Goal: Use online tool/utility: Utilize a website feature to perform a specific function

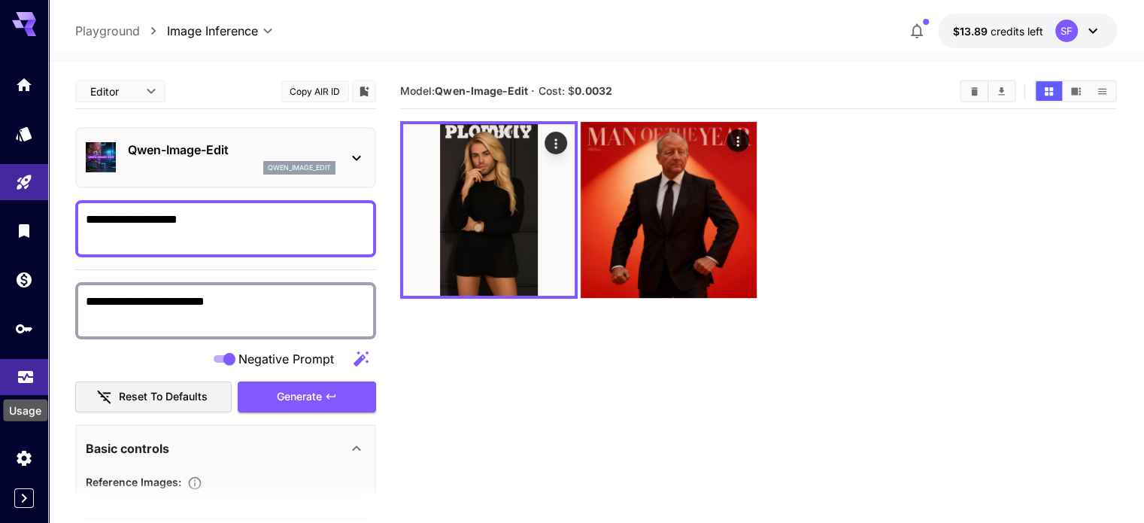
drag, startPoint x: 22, startPoint y: 382, endPoint x: 25, endPoint y: 373, distance: 9.5
click at [23, 381] on icon "Usage" at bounding box center [26, 373] width 18 height 18
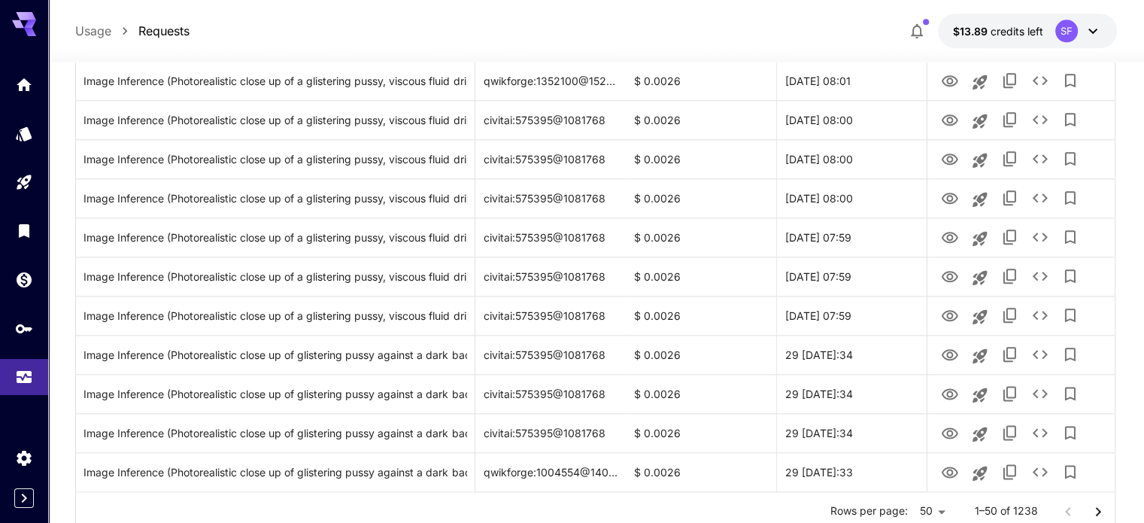
scroll to position [1813, 0]
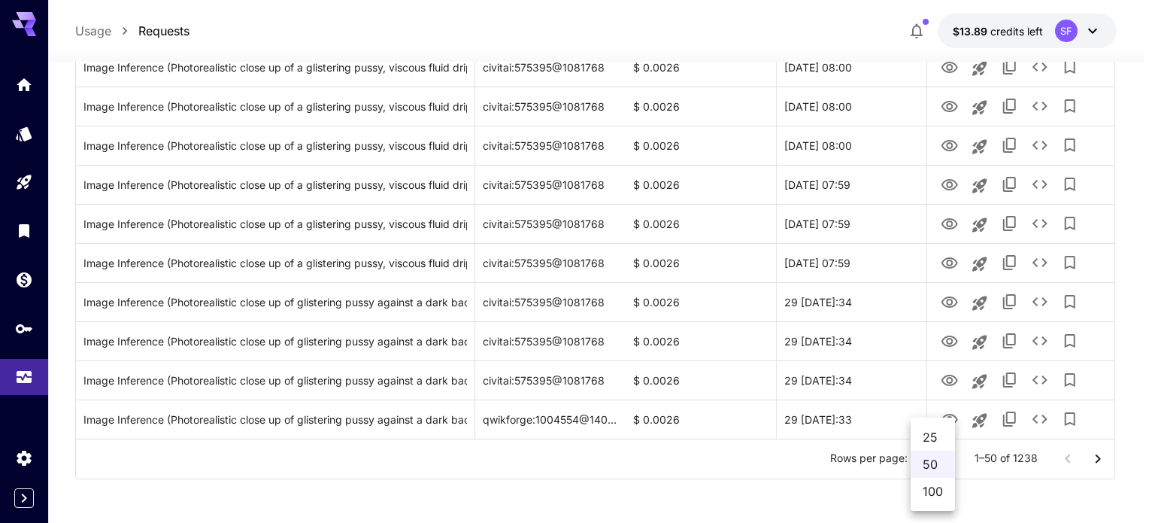
click at [935, 490] on li "100" at bounding box center [933, 491] width 44 height 27
type input "***"
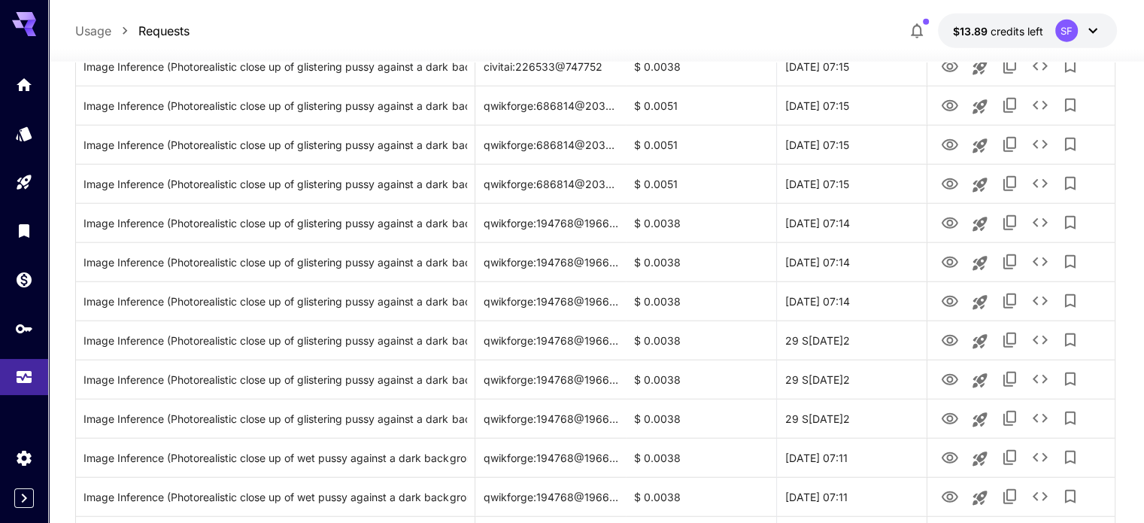
scroll to position [3769, 0]
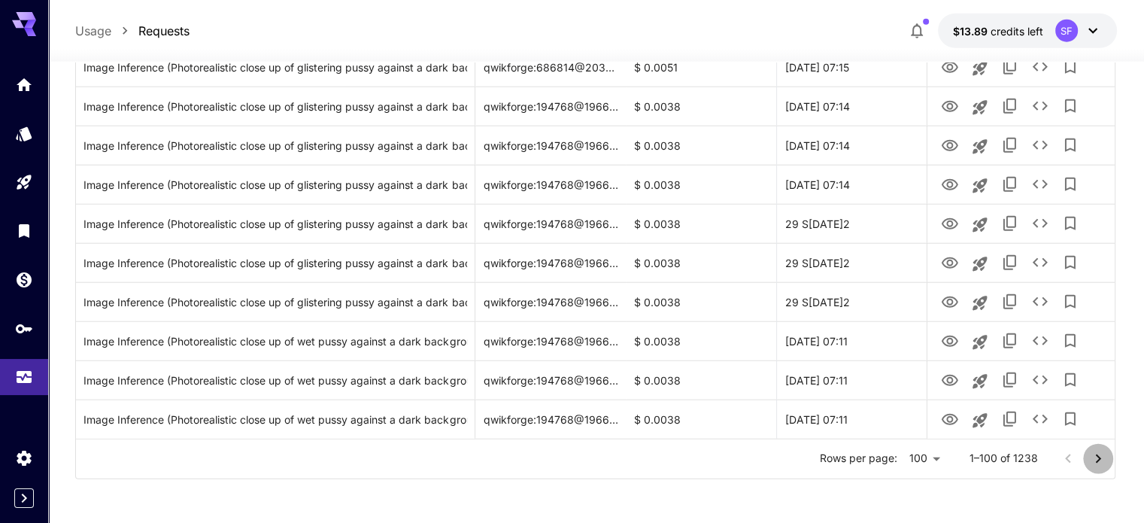
click at [1101, 462] on icon "Go to next page" at bounding box center [1098, 459] width 18 height 18
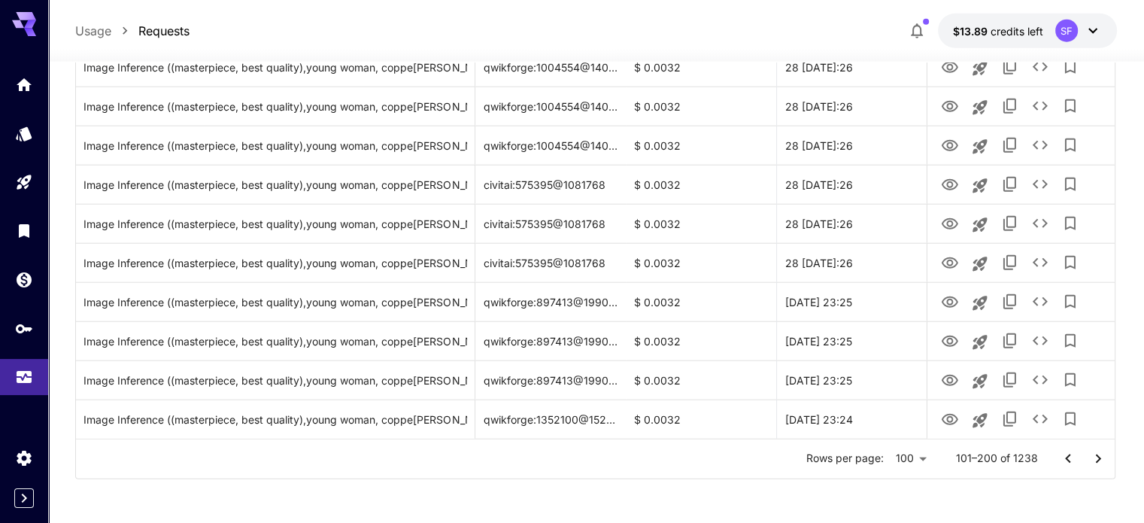
click at [1092, 451] on icon "Go to next page" at bounding box center [1098, 459] width 18 height 18
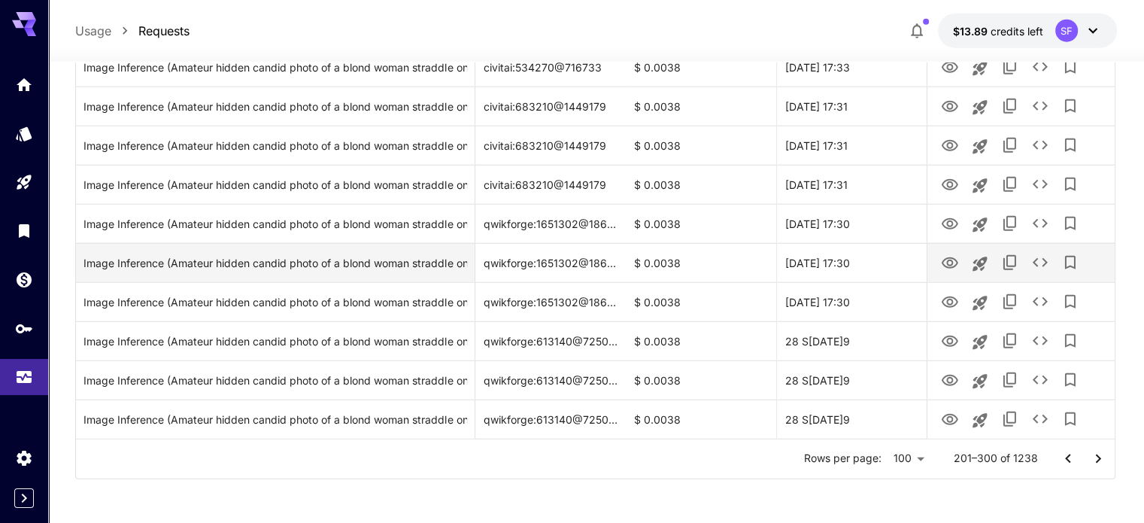
drag, startPoint x: 1097, startPoint y: 454, endPoint x: 725, endPoint y: 264, distance: 417.2
click at [1097, 454] on icon "Go to next page" at bounding box center [1098, 458] width 5 height 9
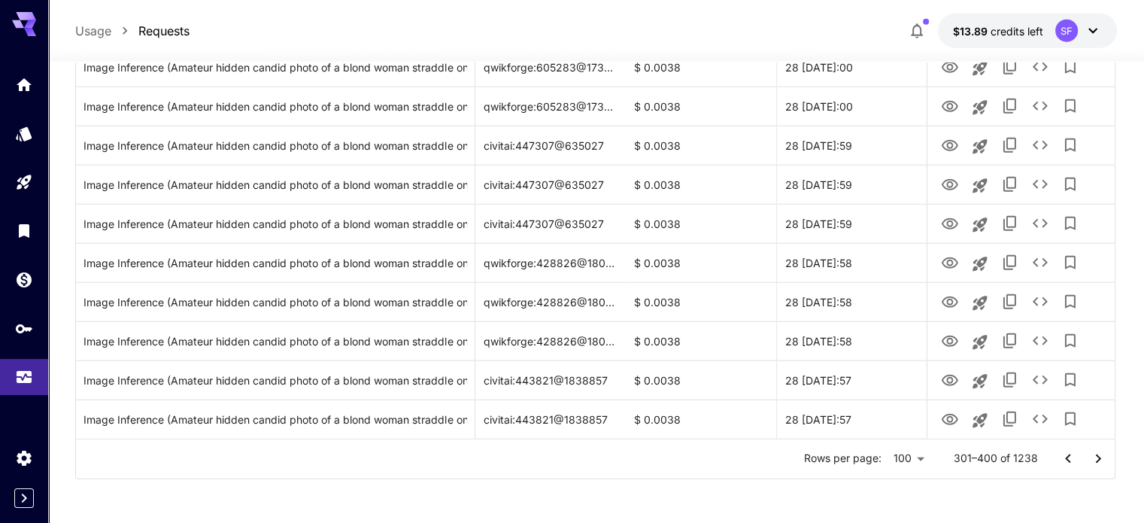
click at [1090, 454] on icon "Go to next page" at bounding box center [1098, 459] width 18 height 18
click at [1101, 463] on icon "Go to next page" at bounding box center [1098, 459] width 18 height 18
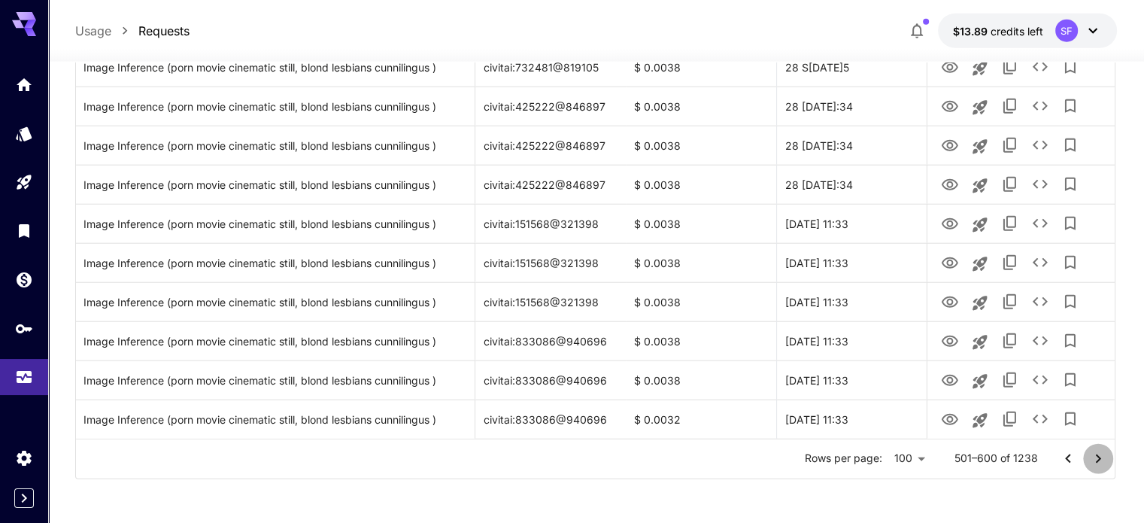
click at [1099, 460] on icon "Go to next page" at bounding box center [1098, 459] width 18 height 18
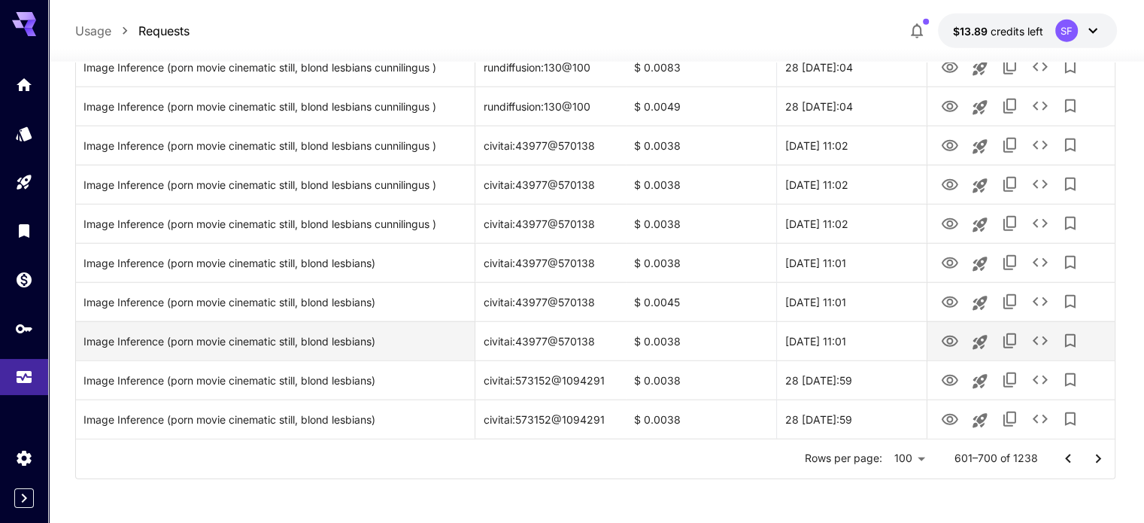
drag, startPoint x: 1095, startPoint y: 460, endPoint x: 703, endPoint y: 343, distance: 409.6
click at [1095, 460] on icon "Go to next page" at bounding box center [1098, 459] width 18 height 18
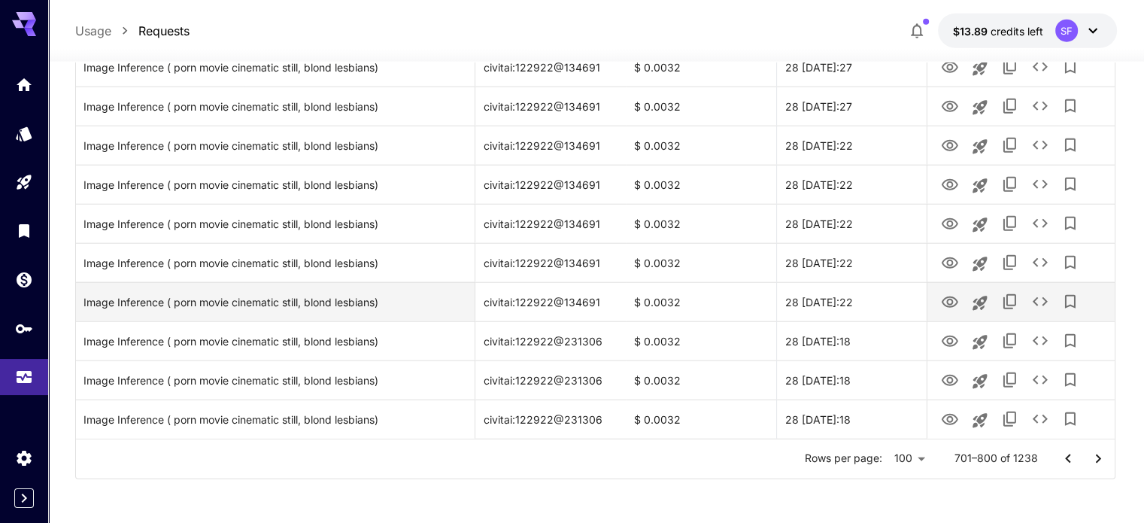
drag, startPoint x: 1096, startPoint y: 457, endPoint x: 776, endPoint y: 315, distance: 349.6
click at [1095, 457] on icon "Go to next page" at bounding box center [1098, 459] width 18 height 18
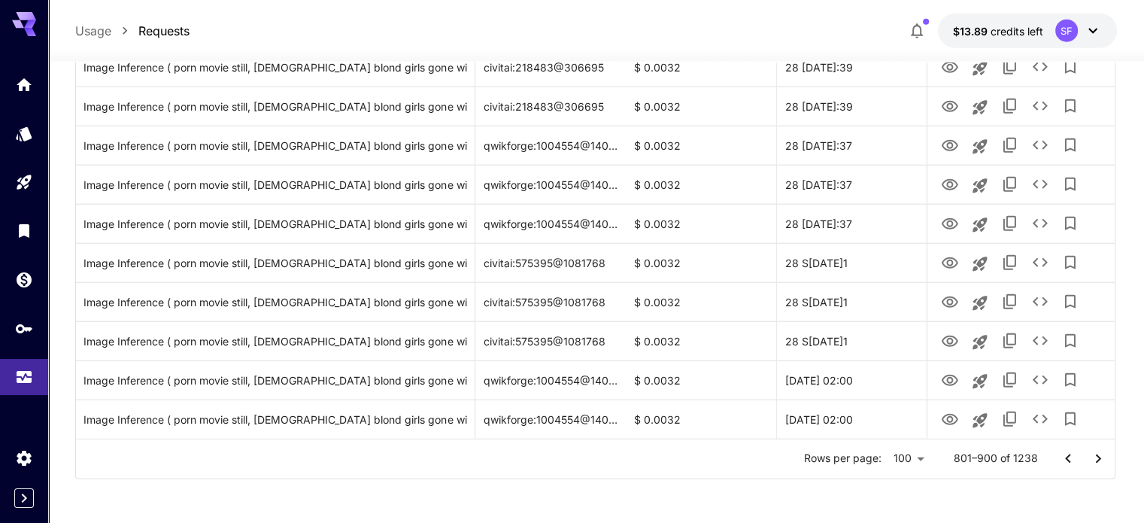
click at [1101, 466] on icon "Go to next page" at bounding box center [1098, 459] width 18 height 18
click at [1098, 460] on icon "Go to next page" at bounding box center [1098, 458] width 5 height 9
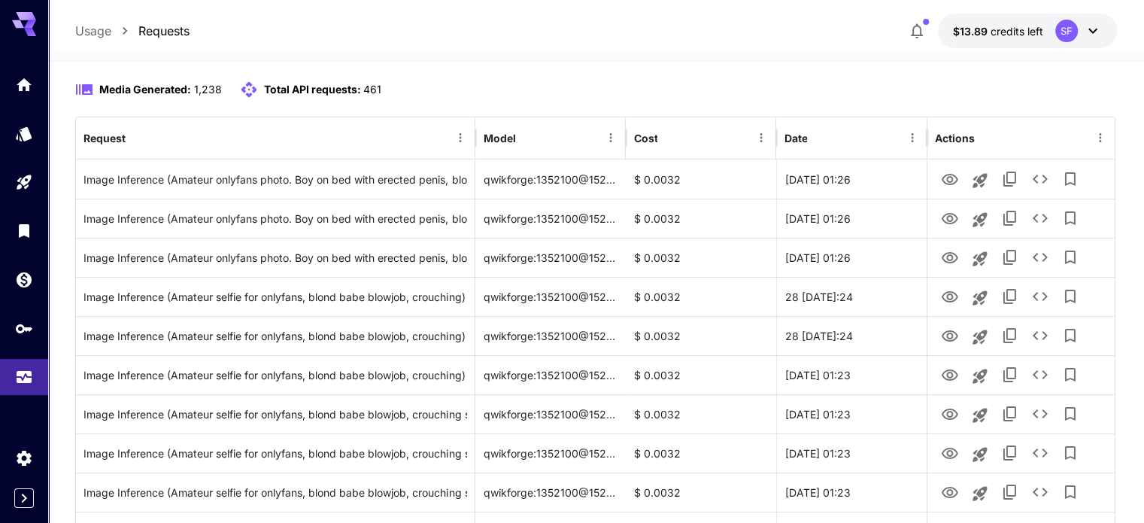
scroll to position [0, 0]
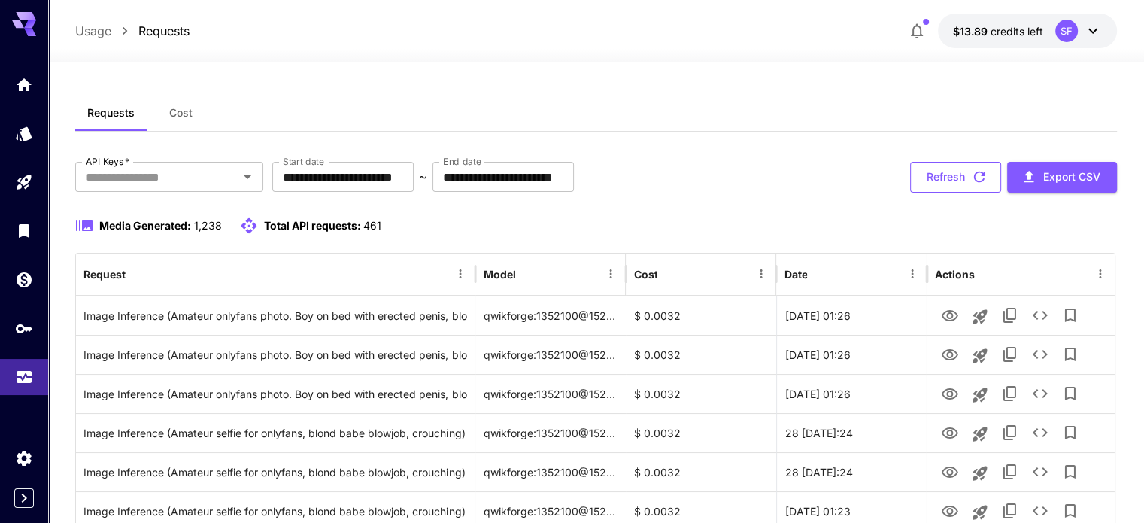
click at [964, 176] on button "Refresh" at bounding box center [955, 177] width 91 height 31
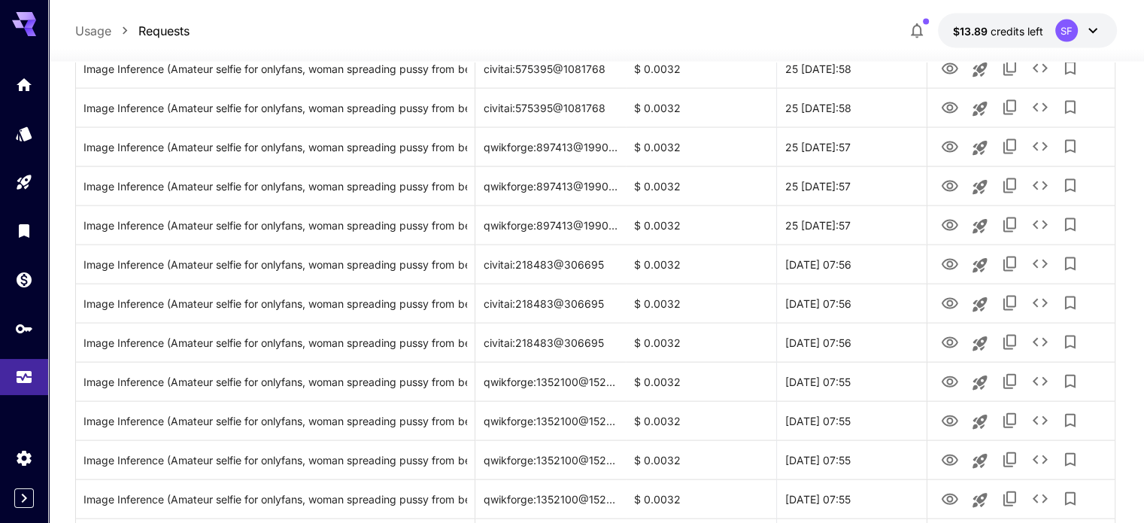
scroll to position [3769, 0]
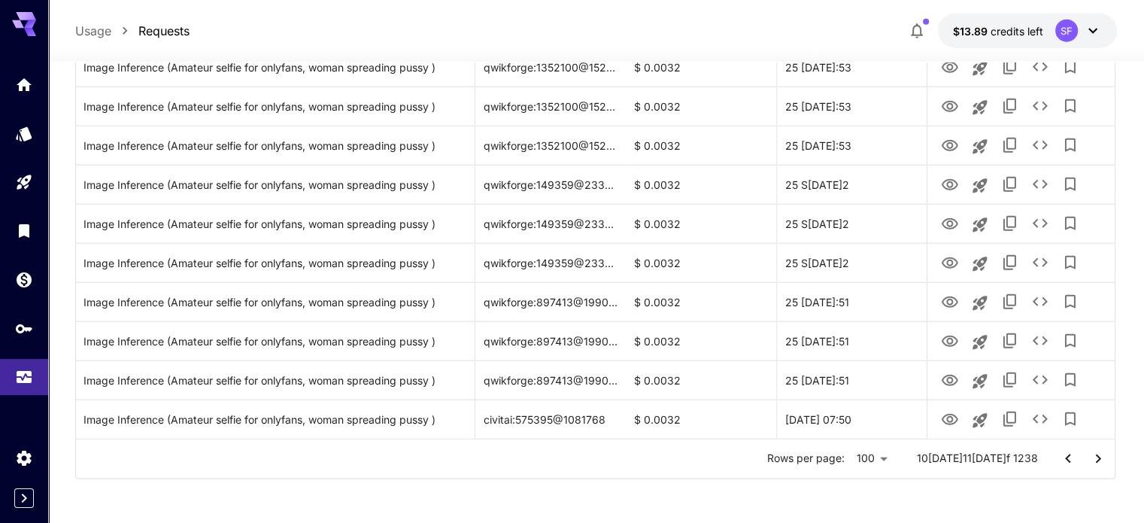
click at [1067, 457] on icon "Go to previous page" at bounding box center [1067, 458] width 5 height 9
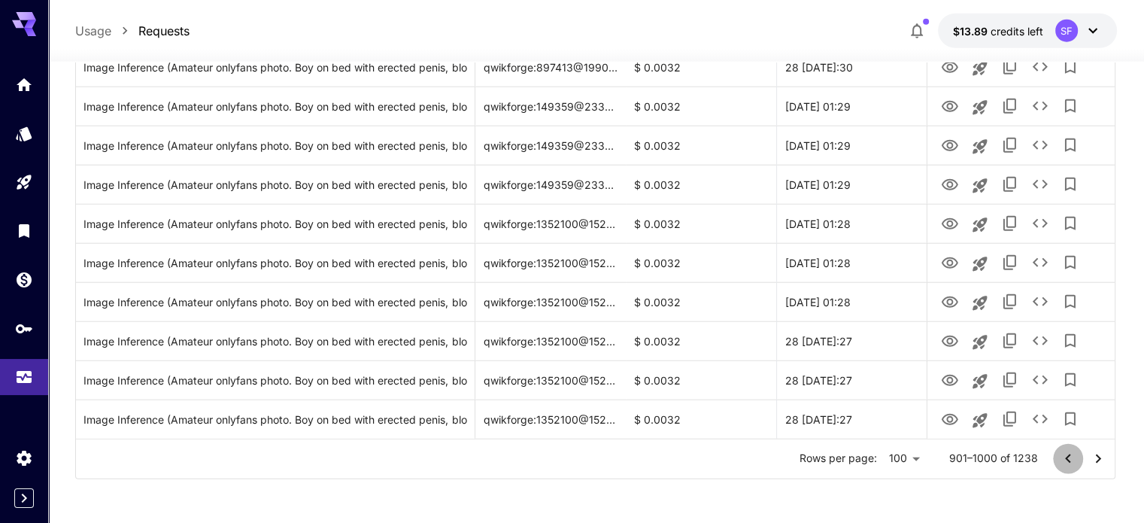
click at [1067, 457] on icon "Go to previous page" at bounding box center [1067, 458] width 5 height 9
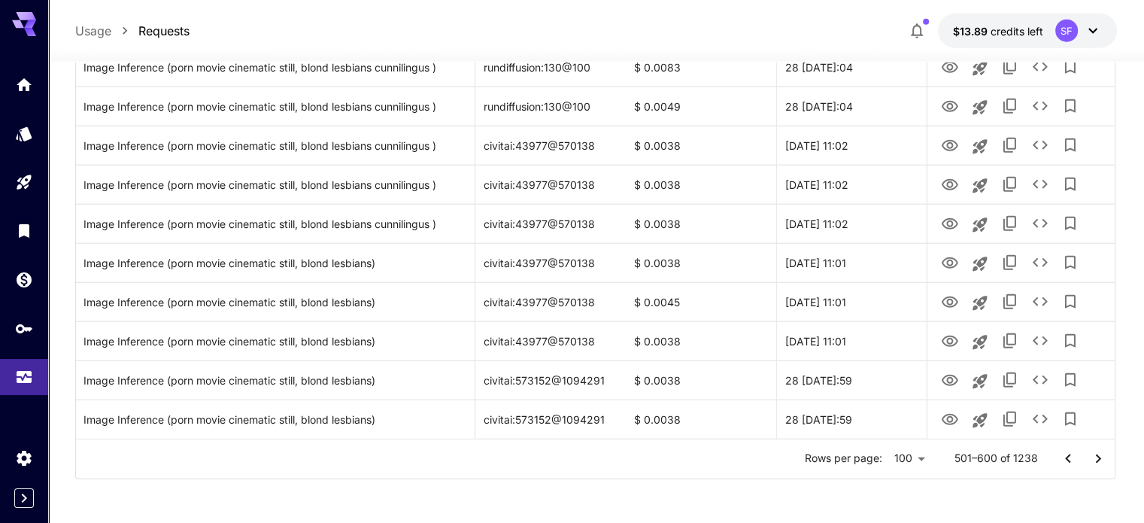
click at [1067, 457] on icon "Go to previous page" at bounding box center [1067, 458] width 5 height 9
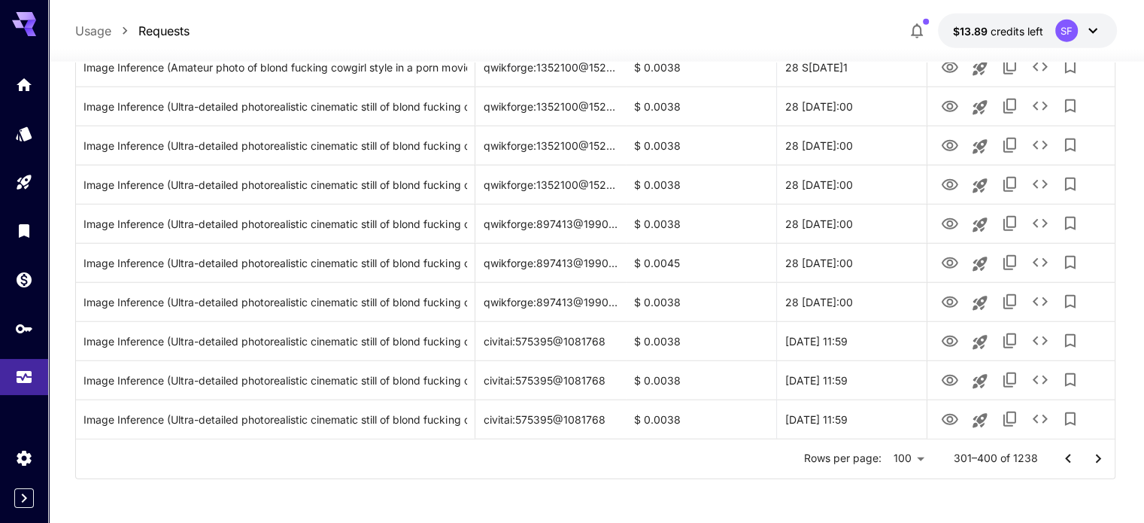
click at [1065, 460] on icon "Go to previous page" at bounding box center [1068, 459] width 18 height 18
click at [1065, 462] on icon "Go to previous page" at bounding box center [1068, 459] width 18 height 18
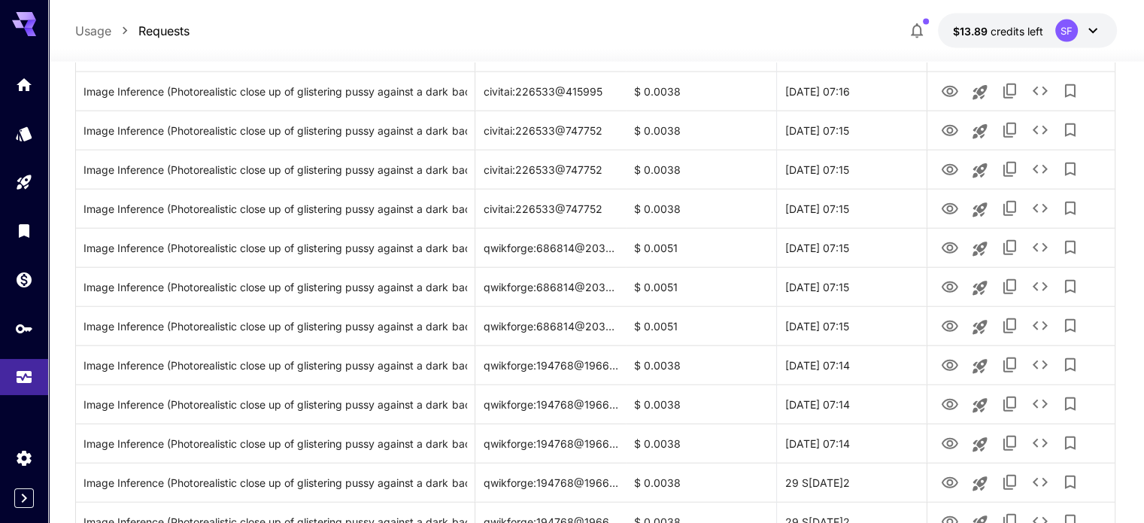
scroll to position [3761, 0]
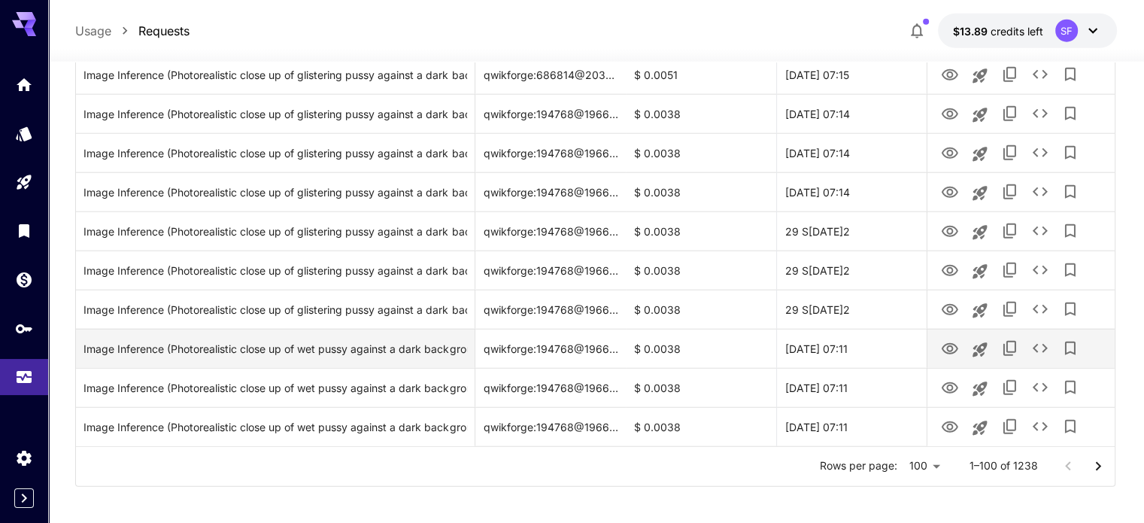
click at [1098, 463] on icon "Go to next page" at bounding box center [1098, 466] width 18 height 18
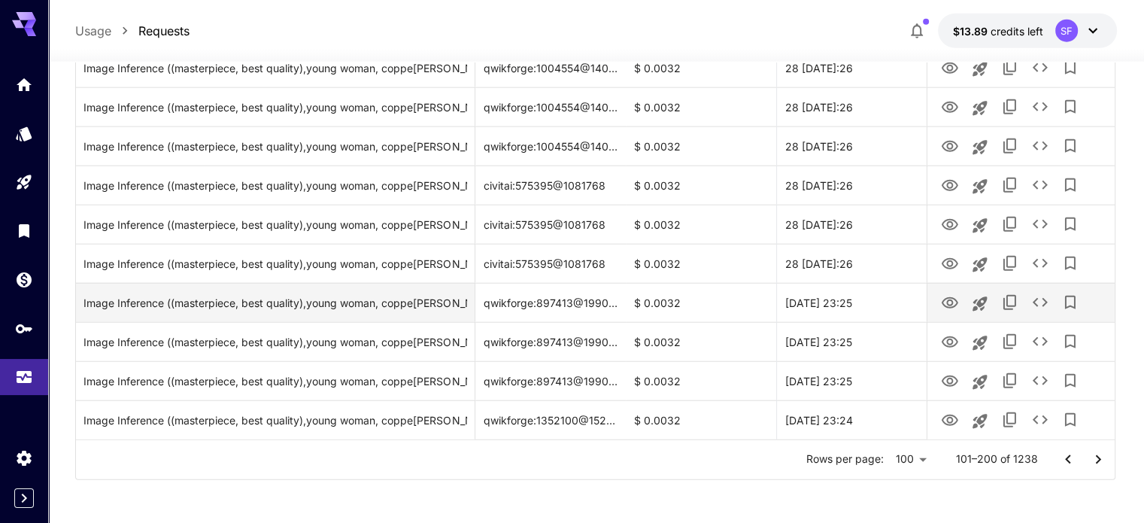
scroll to position [3769, 0]
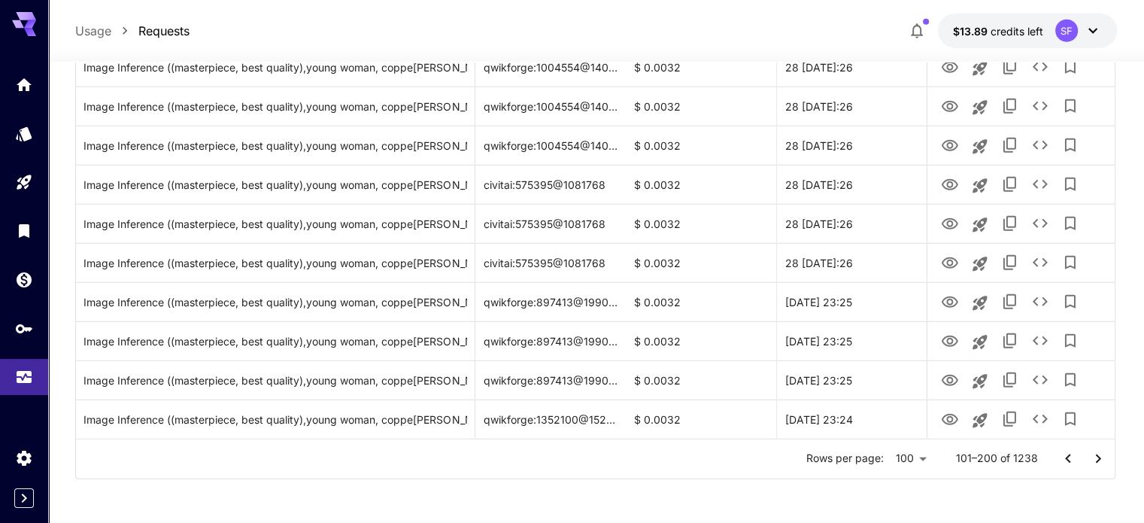
click at [1062, 453] on icon "Go to previous page" at bounding box center [1068, 459] width 18 height 18
click at [1062, 453] on div at bounding box center [1083, 459] width 60 height 30
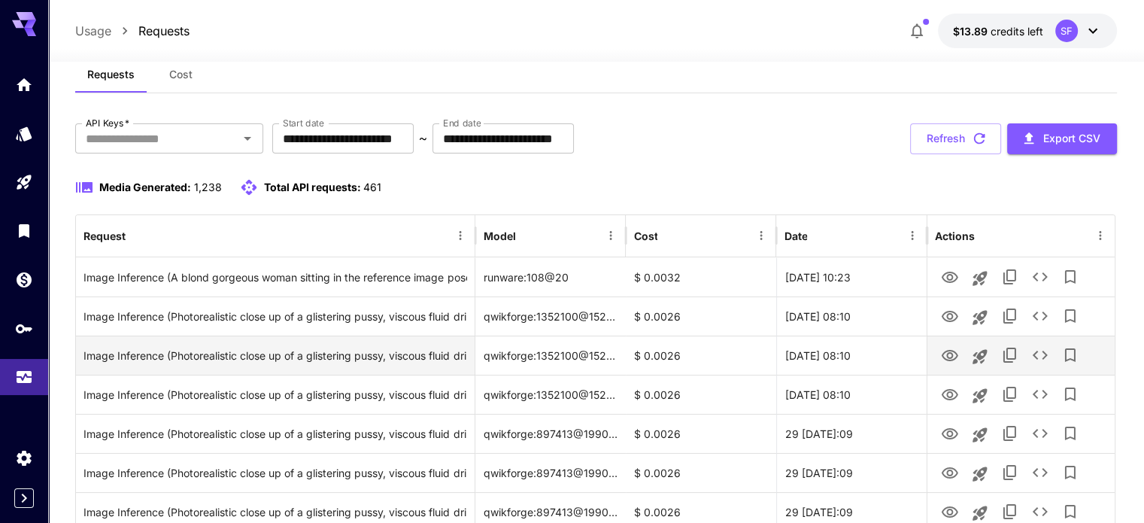
scroll to position [125, 0]
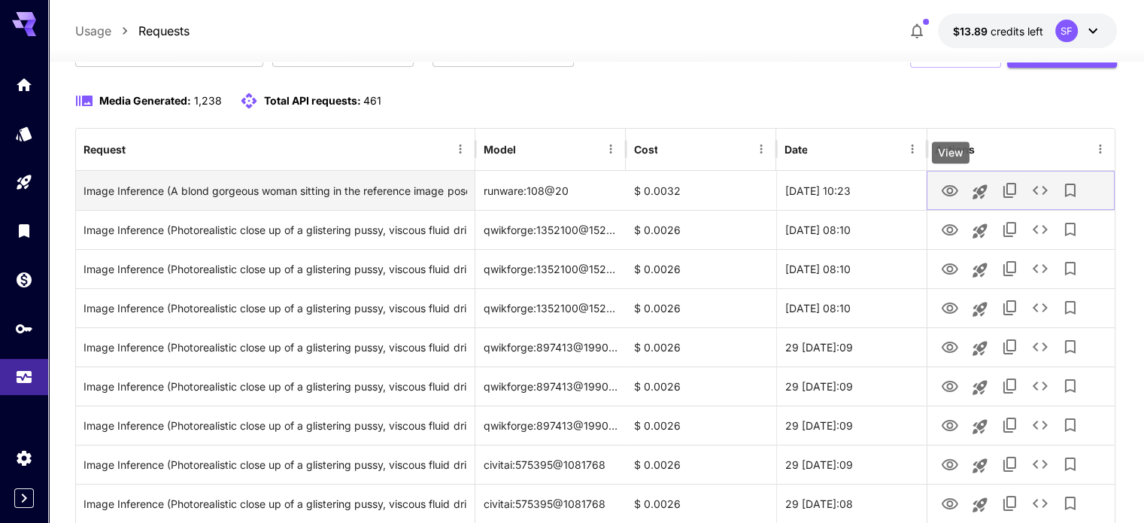
click at [943, 187] on icon "View" at bounding box center [950, 191] width 18 height 18
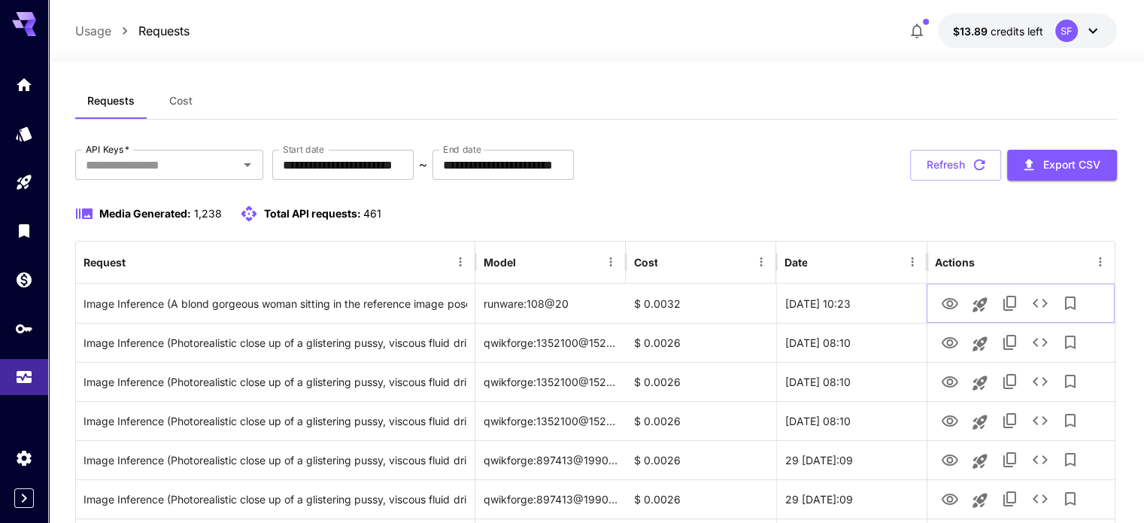
scroll to position [0, 0]
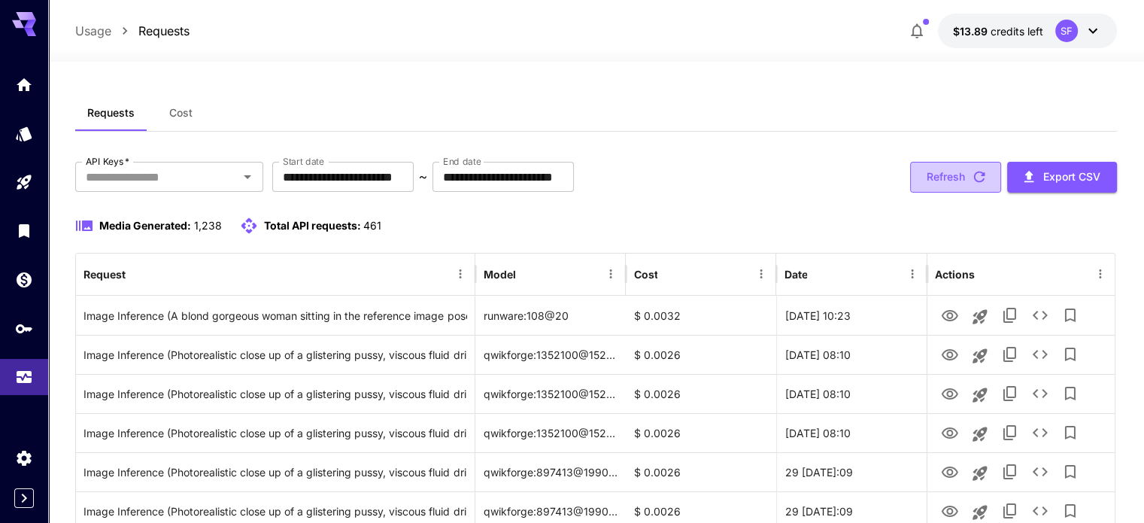
click at [948, 172] on button "Refresh" at bounding box center [955, 177] width 91 height 31
click at [945, 181] on button "Refresh" at bounding box center [955, 177] width 91 height 31
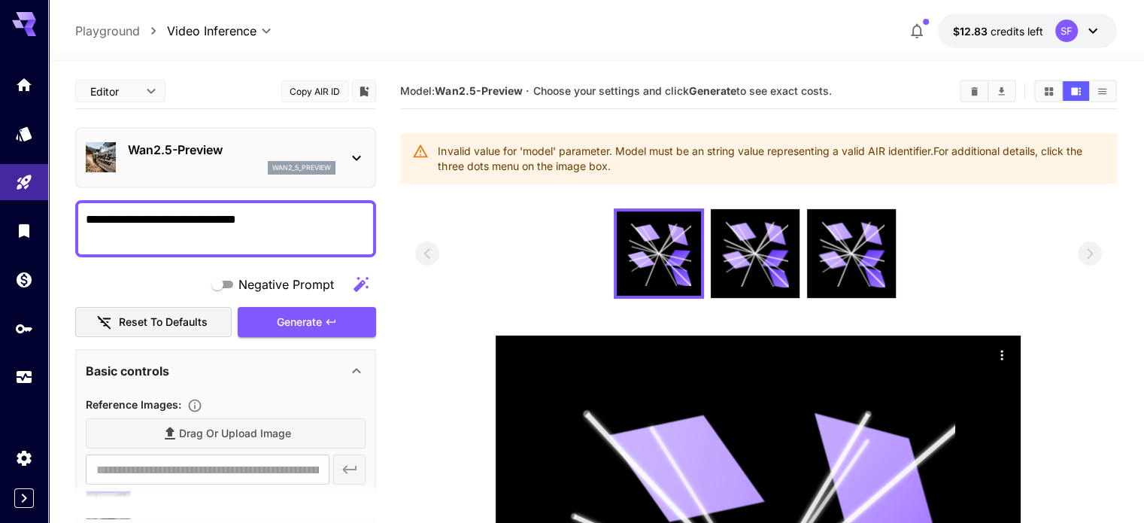
click at [349, 153] on icon at bounding box center [357, 158] width 18 height 18
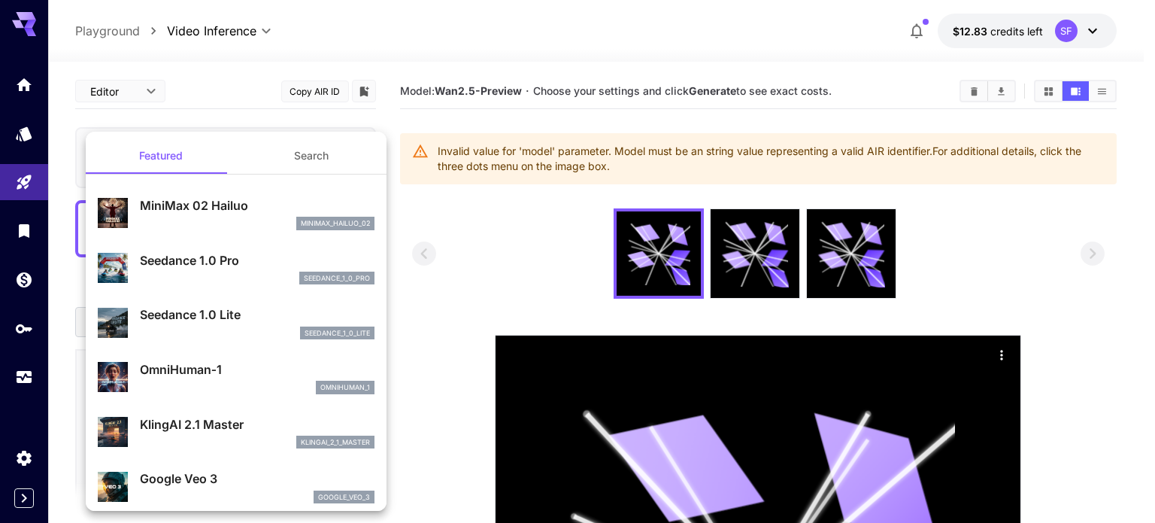
click at [316, 154] on button "Search" at bounding box center [311, 156] width 150 height 36
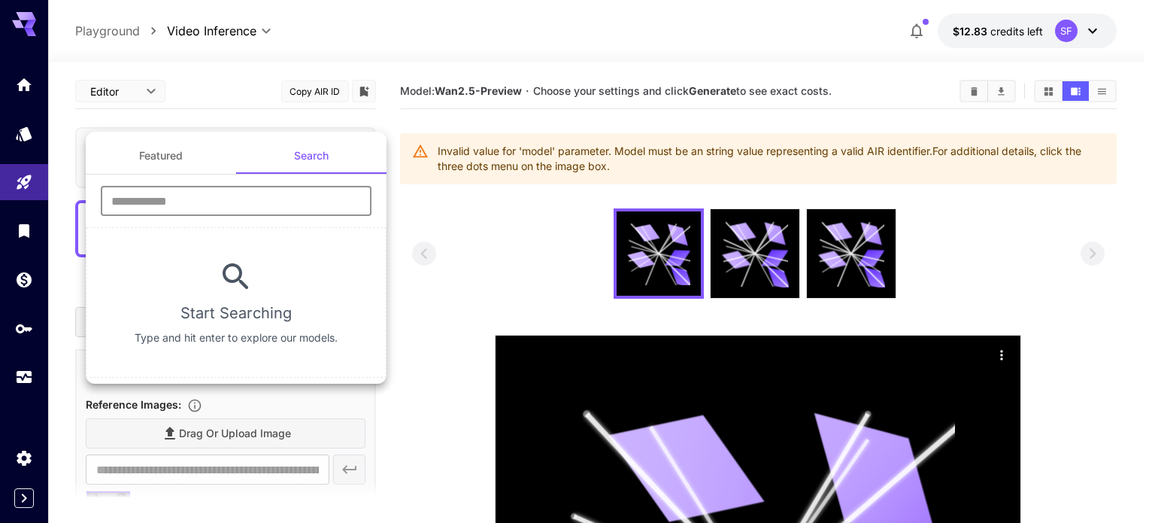
click at [226, 206] on input "text" at bounding box center [236, 201] width 271 height 30
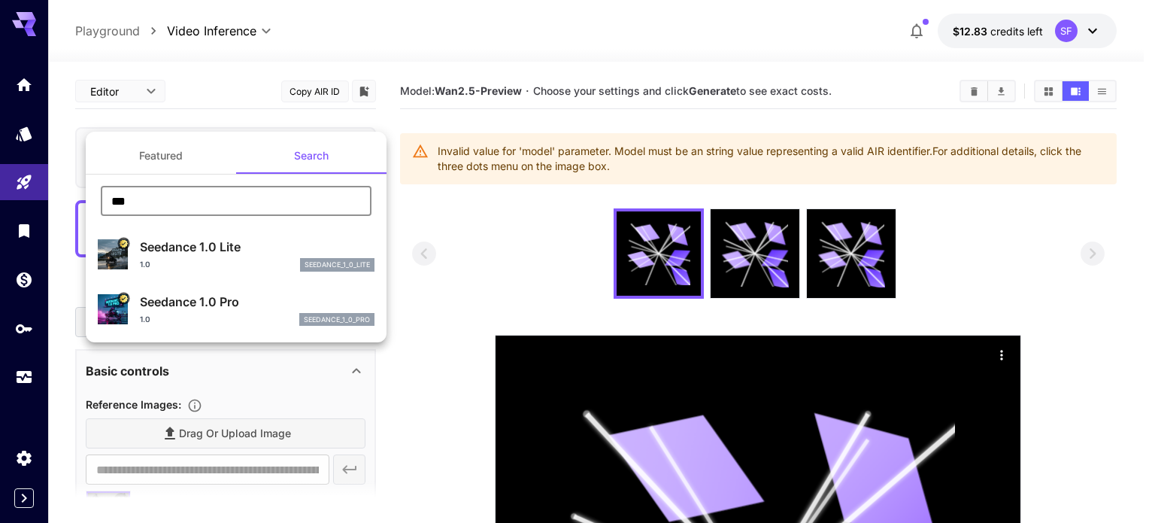
type input "***"
click at [150, 252] on p "Seedance 1.0 Lite" at bounding box center [257, 247] width 235 height 18
type input "**********"
type input "***"
type input "*"
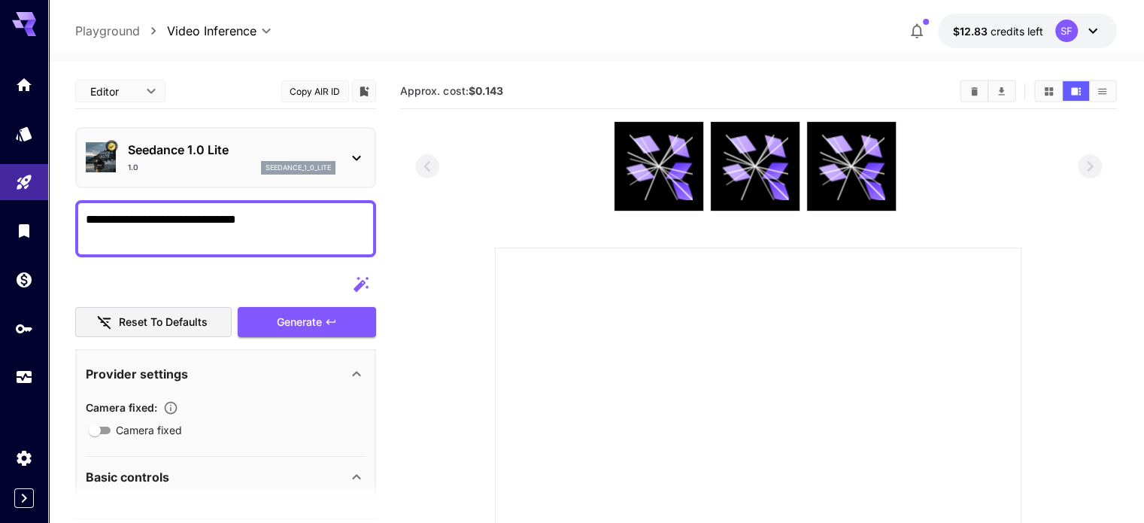
click at [107, 30] on p "Playground" at bounding box center [107, 31] width 65 height 18
type input "**********"
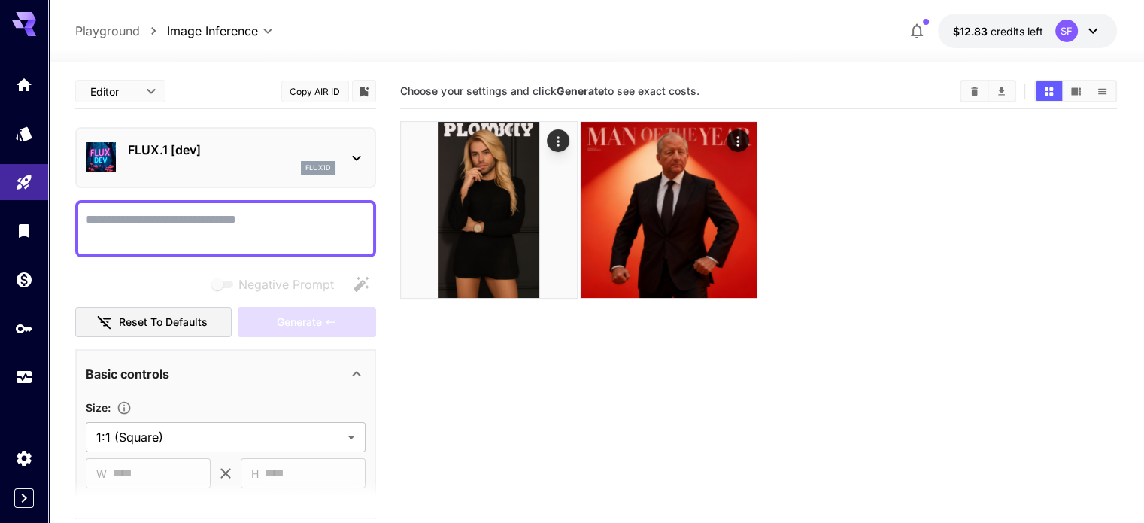
click at [177, 149] on p "FLUX.1 [dev]" at bounding box center [232, 150] width 208 height 18
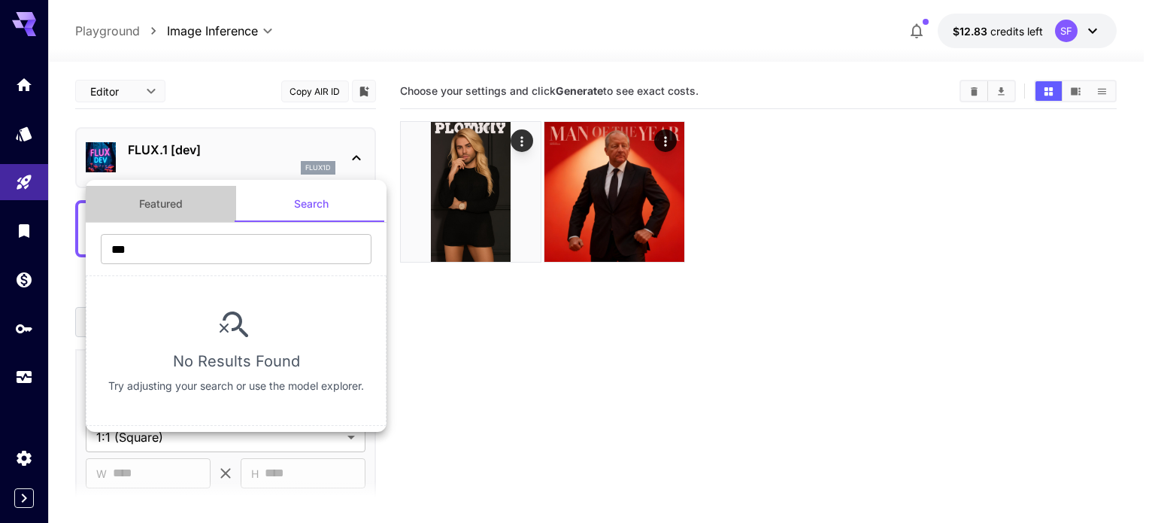
click at [157, 196] on button "Featured" at bounding box center [161, 204] width 150 height 36
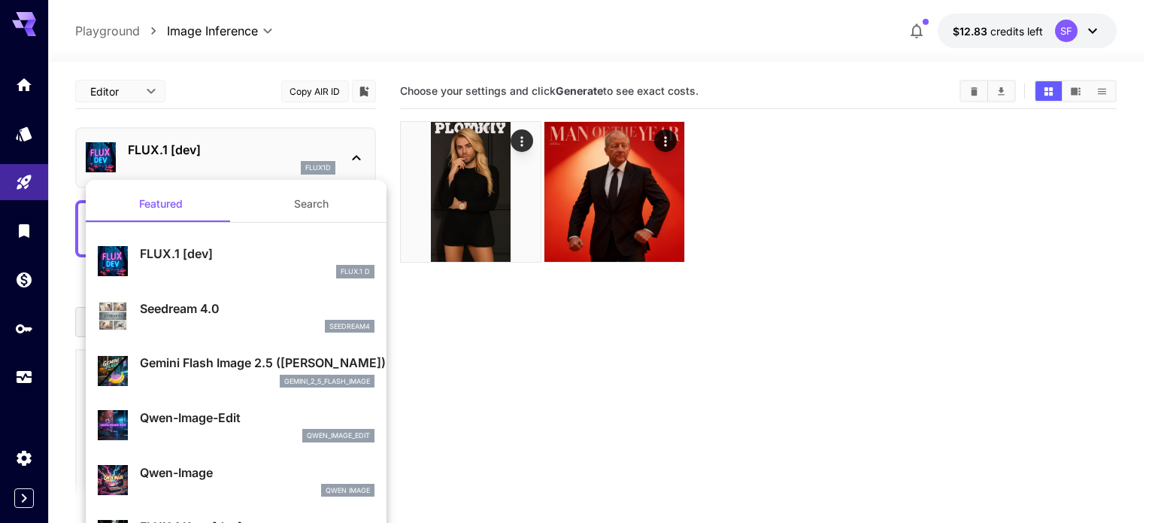
click at [199, 310] on p "Seedream 4.0" at bounding box center [257, 308] width 235 height 18
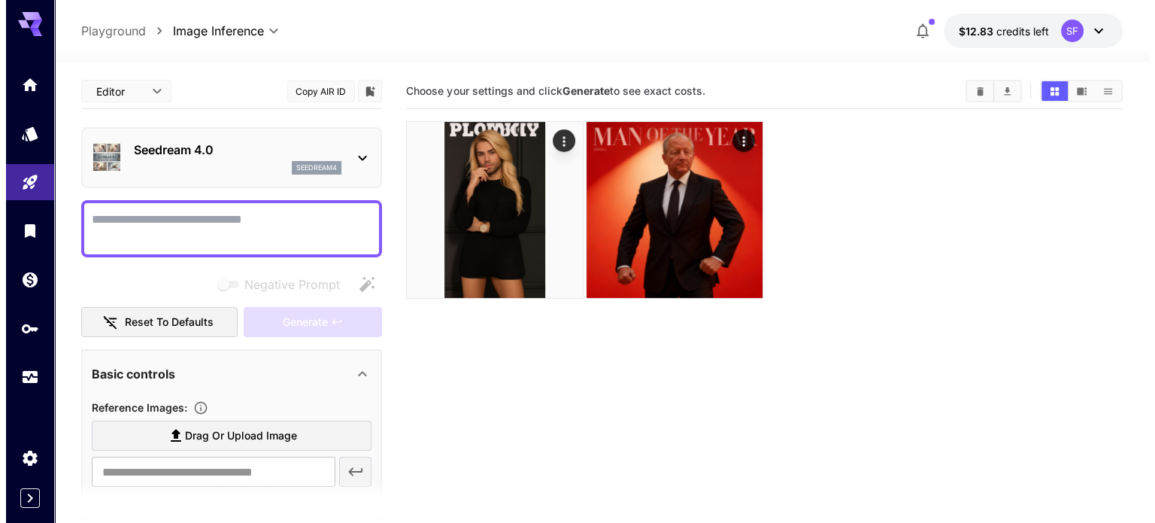
scroll to position [251, 0]
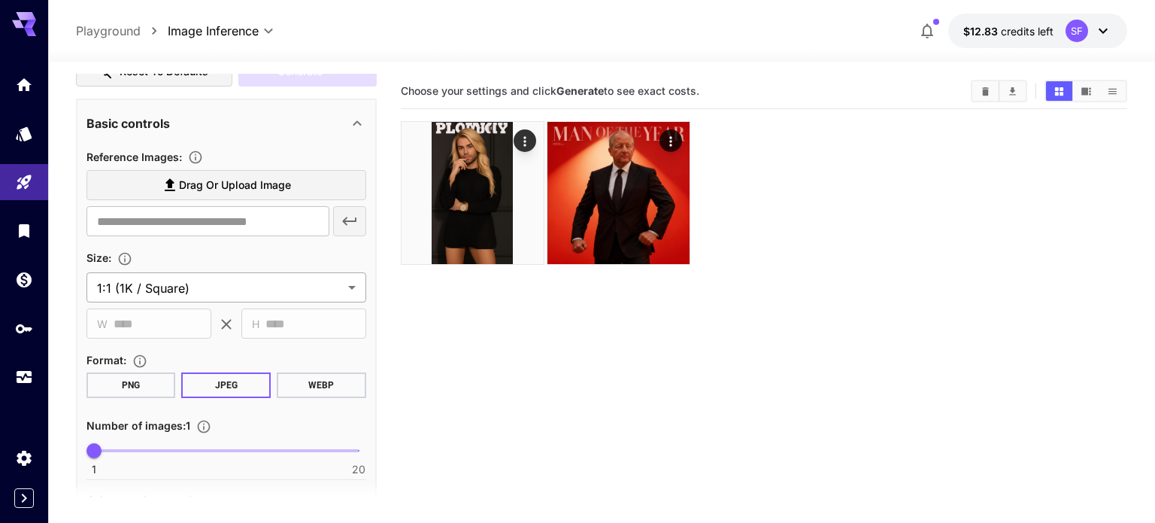
click at [152, 283] on body "**********" at bounding box center [577, 321] width 1155 height 642
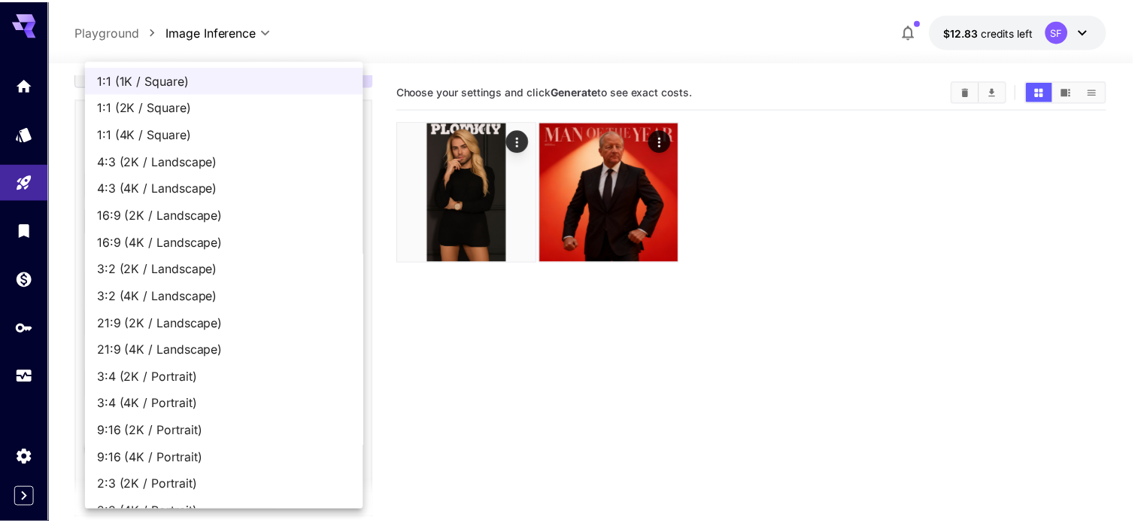
scroll to position [21, 0]
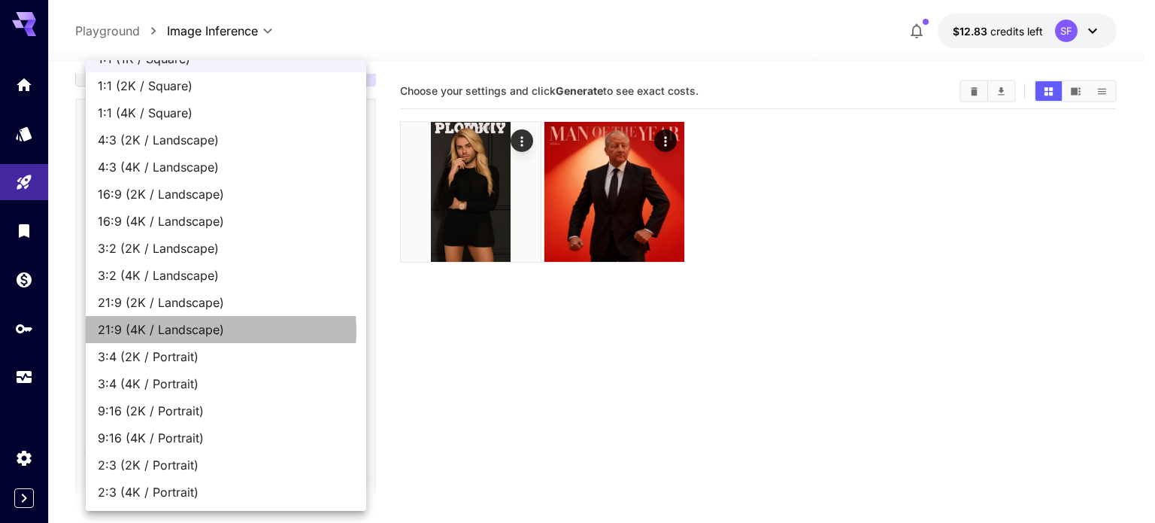
click at [202, 329] on span "21:9 (4K / Landscape)" at bounding box center [226, 329] width 257 height 18
type input "**********"
type input "****"
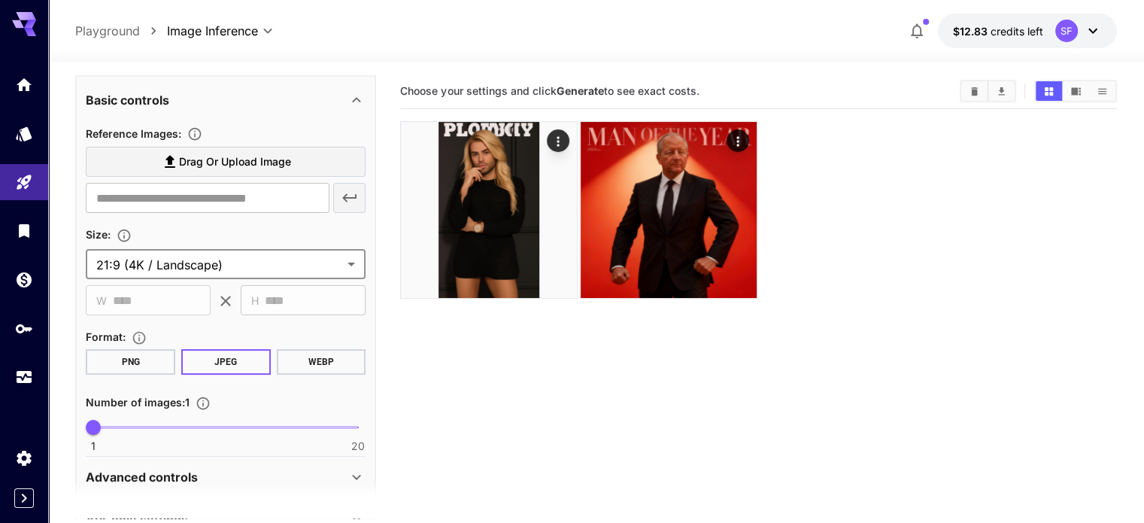
scroll to position [331, 0]
